Goal: Task Accomplishment & Management: Manage account settings

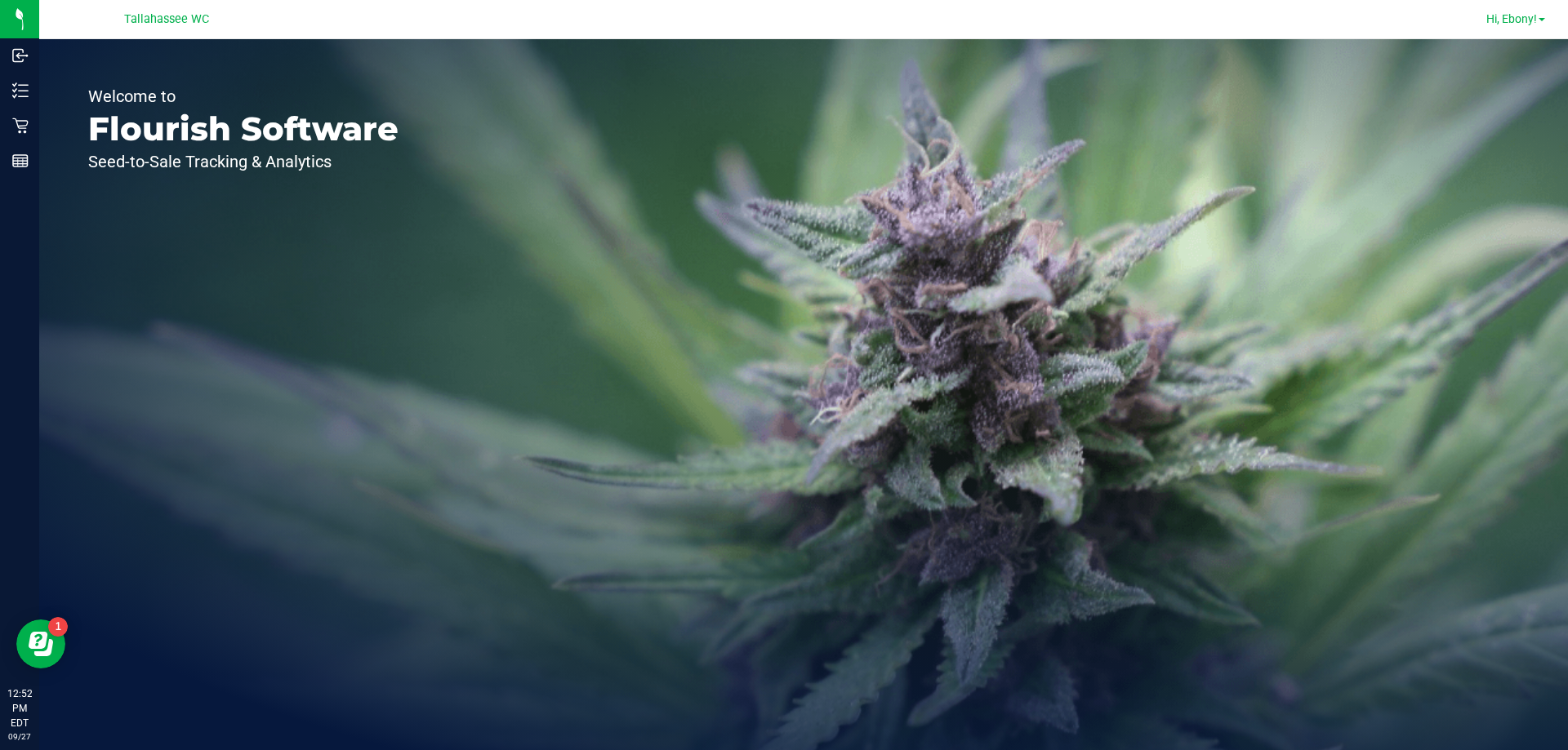
click at [1527, 21] on span "Hi, Ebony!" at bounding box center [1510, 19] width 50 height 13
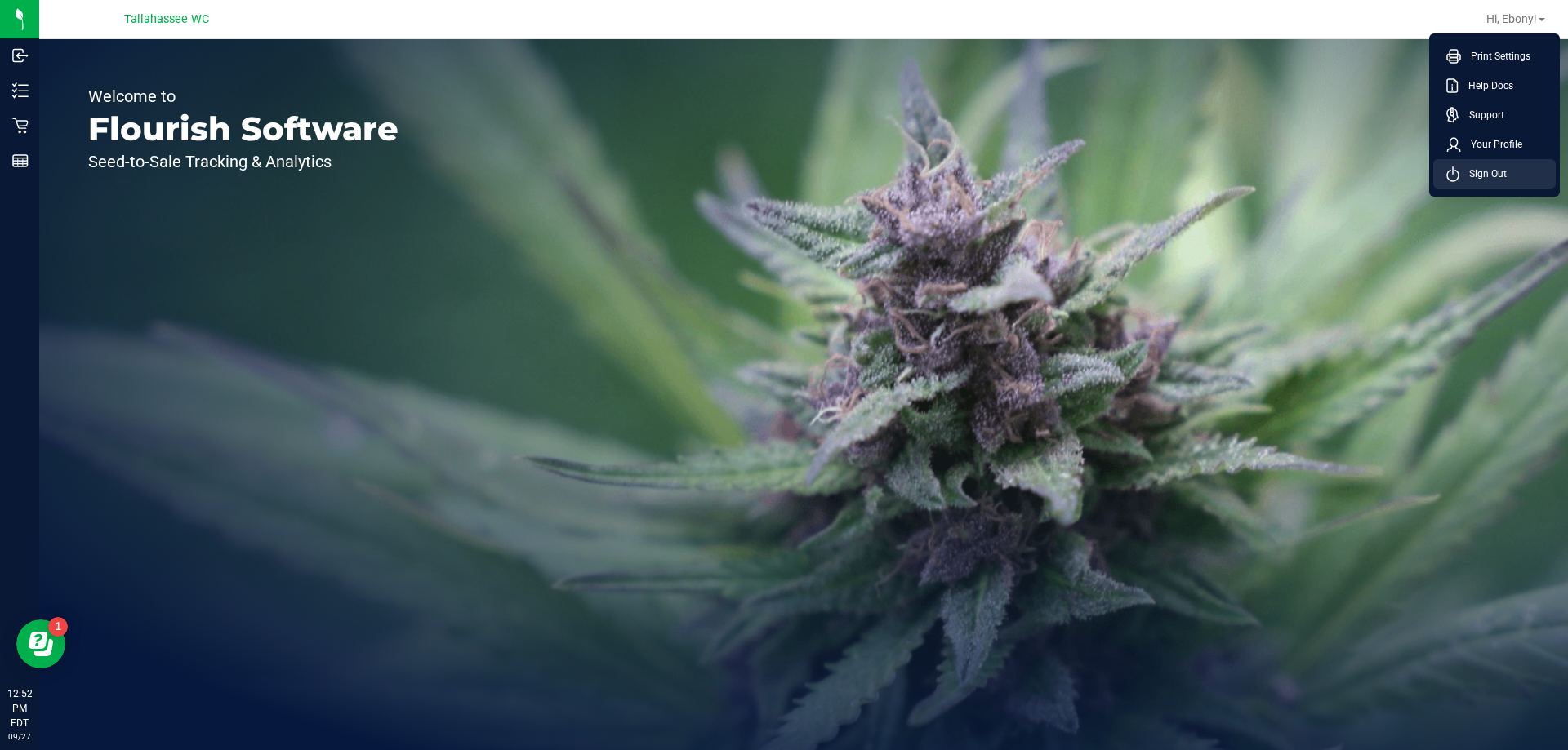
click at [1486, 176] on span "Sign Out" at bounding box center [1483, 174] width 48 height 16
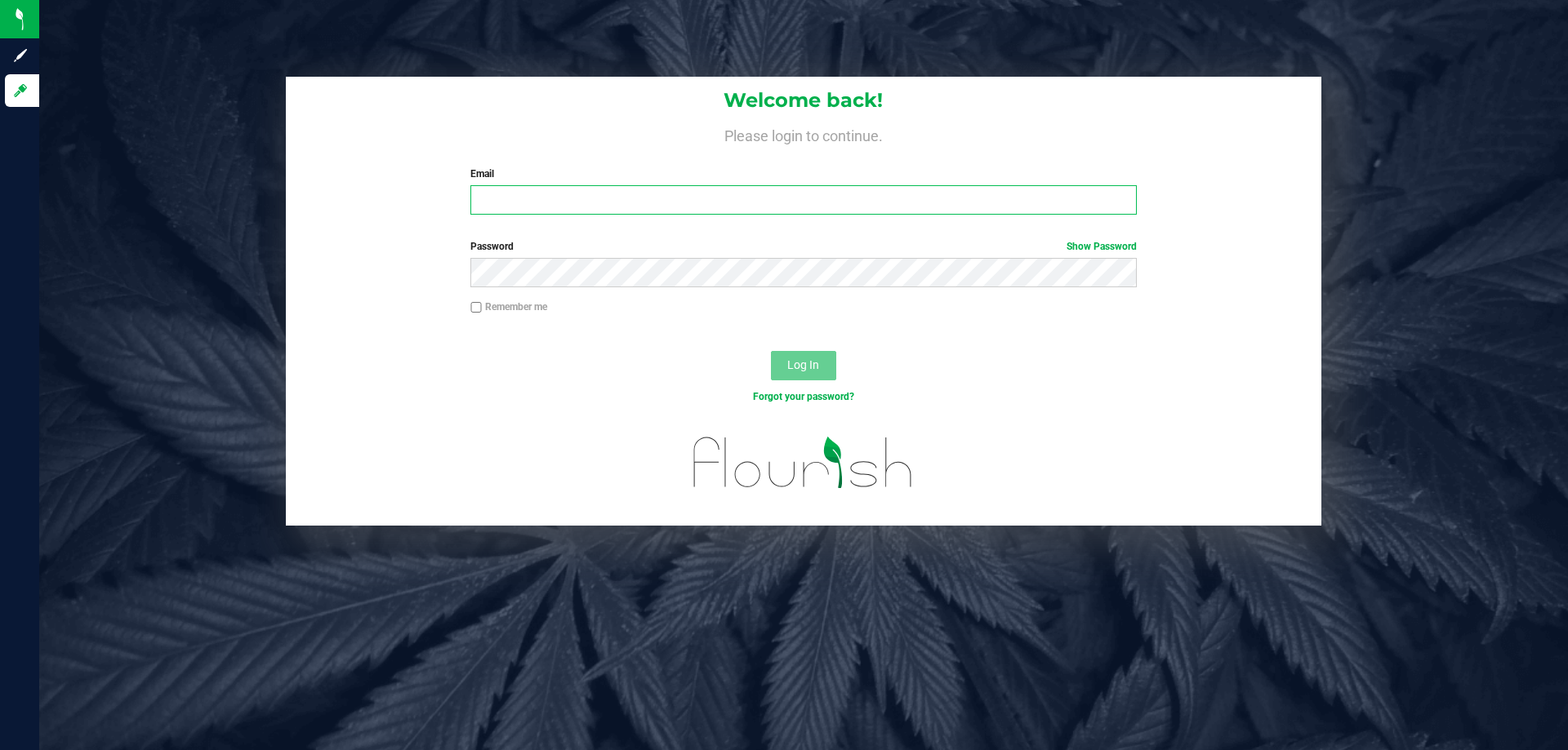
click at [739, 190] on input "Email" at bounding box center [803, 200] width 665 height 30
type input "[EMAIL_ADDRESS][DOMAIN_NAME]"
click at [771, 351] on button "Log In" at bounding box center [803, 366] width 65 height 30
